Goal: Task Accomplishment & Management: Use online tool/utility

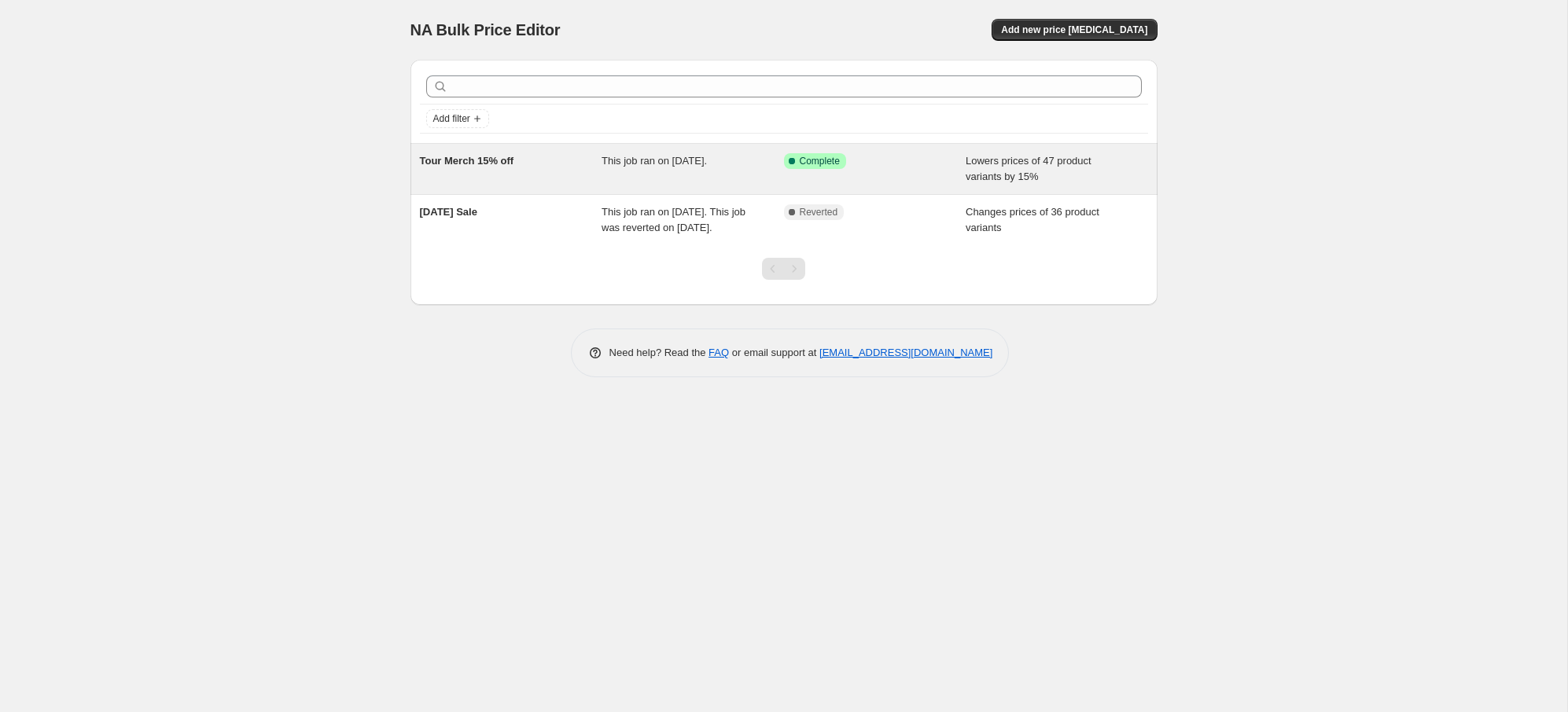
click at [505, 180] on div "Tour Merch 15% off" at bounding box center [512, 169] width 183 height 32
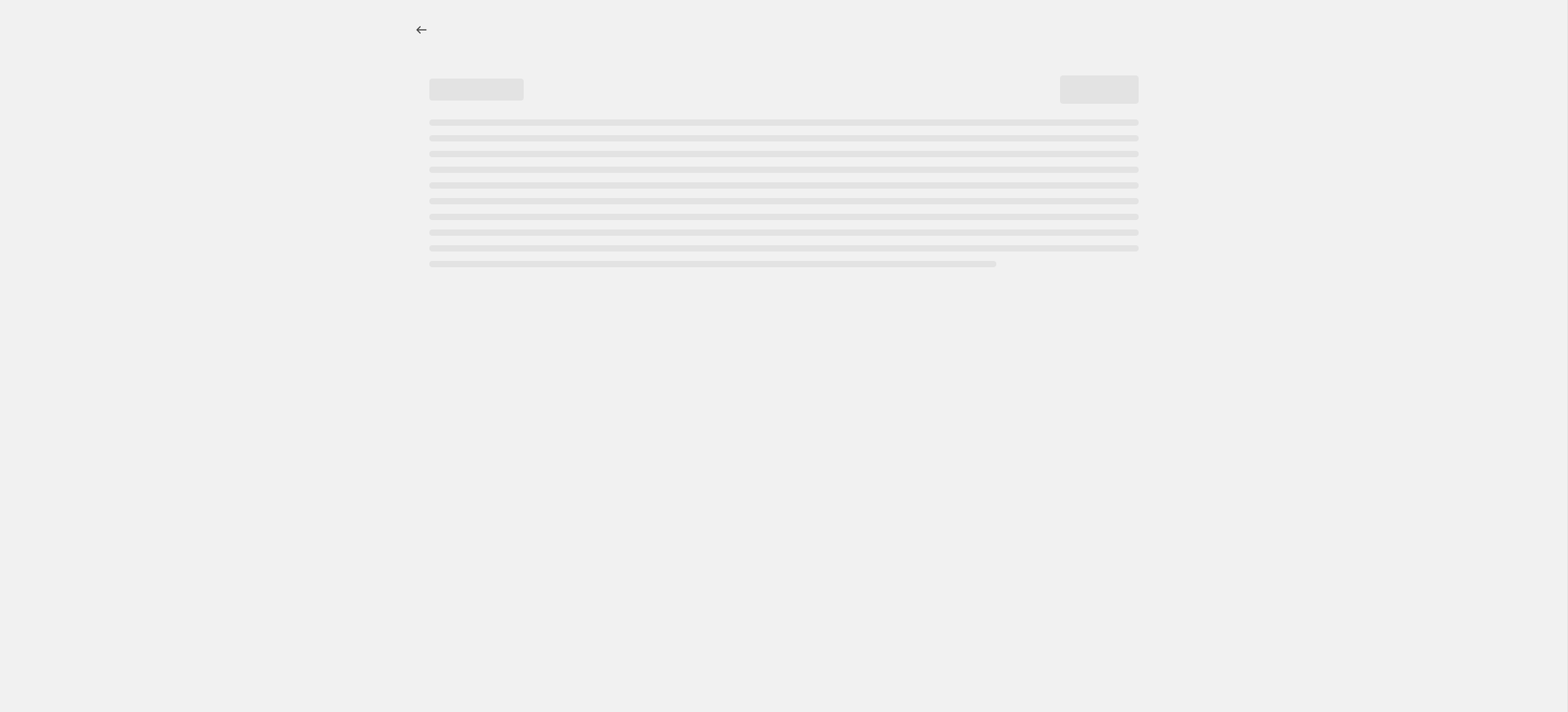
select select "percentage"
select select "collection"
